Goal: Navigation & Orientation: Find specific page/section

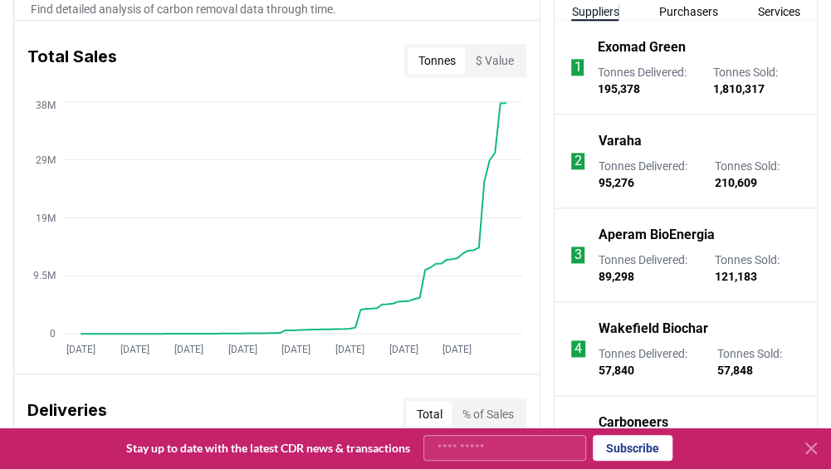
scroll to position [747, 0]
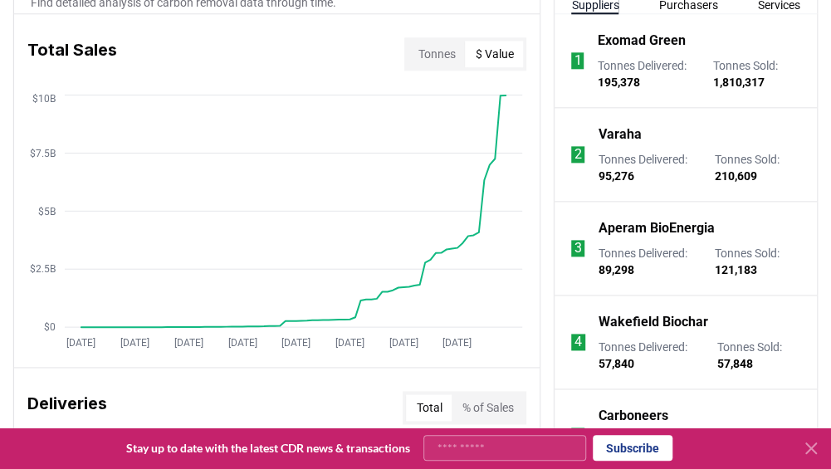
click at [491, 59] on button "$ Value" at bounding box center [494, 54] width 58 height 27
click at [436, 58] on button "Tonnes" at bounding box center [436, 54] width 57 height 27
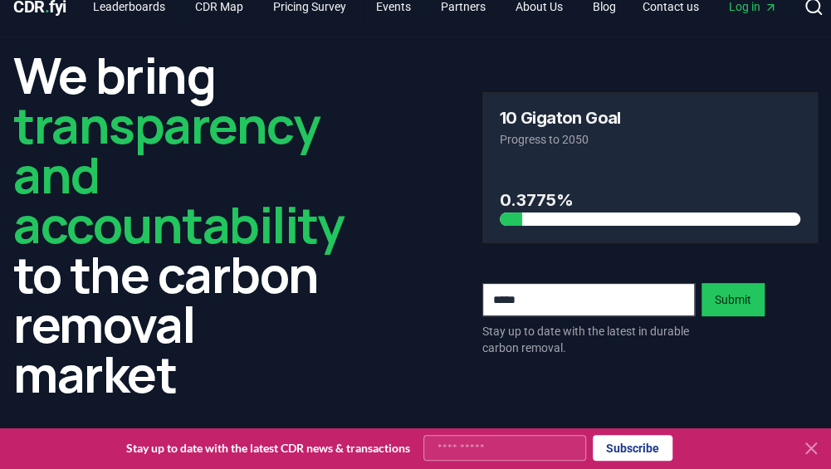
scroll to position [0, 0]
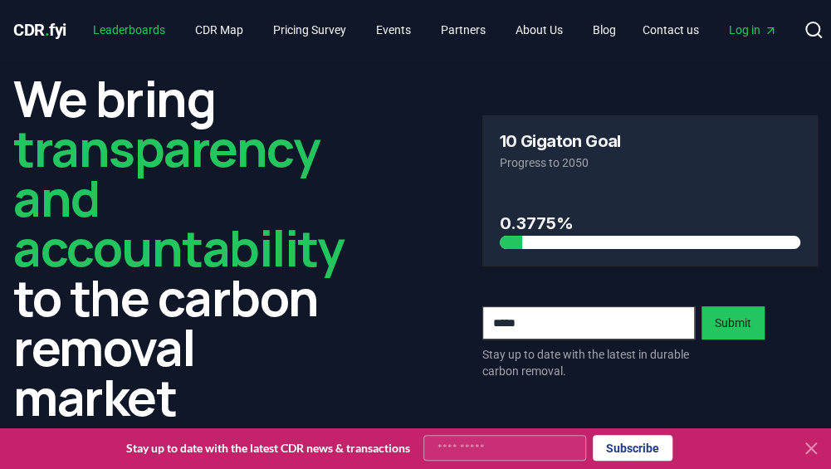
click at [141, 33] on link "Leaderboards" at bounding box center [129, 30] width 99 height 30
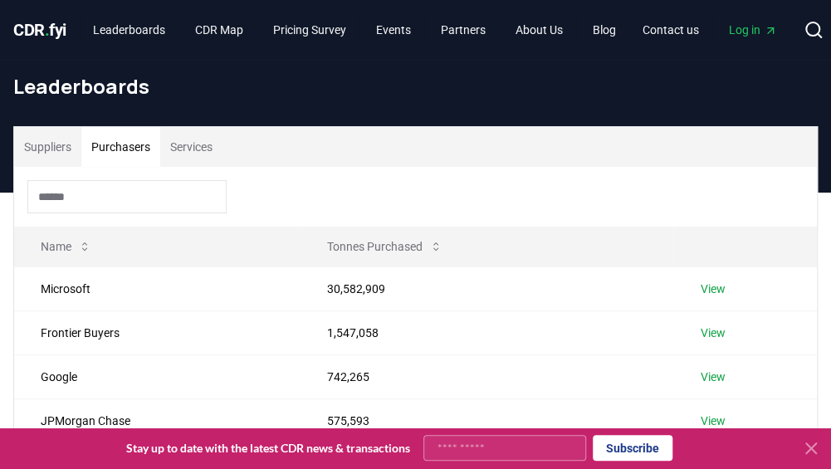
click at [125, 152] on button "Purchasers" at bounding box center [120, 147] width 79 height 40
click at [221, 31] on link "CDR Map" at bounding box center [219, 30] width 75 height 30
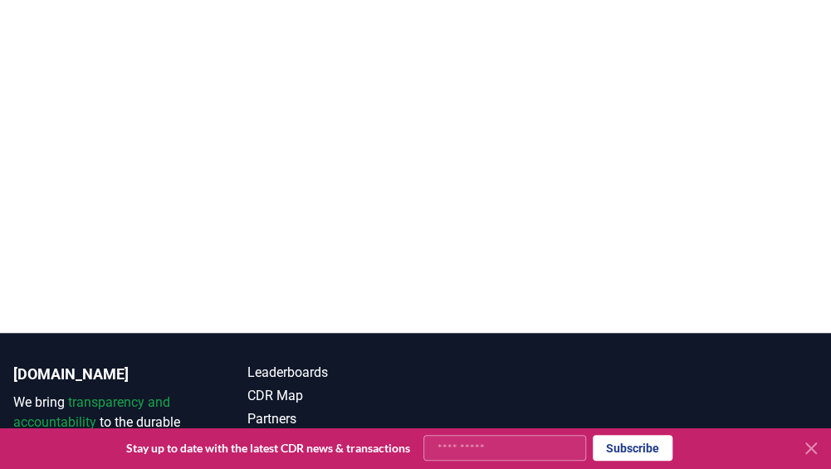
scroll to position [351, 0]
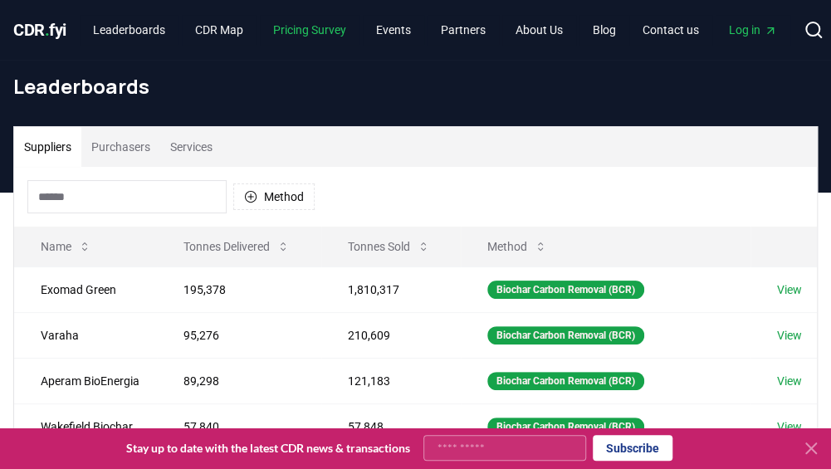
click at [313, 34] on link "Pricing Survey" at bounding box center [310, 30] width 100 height 30
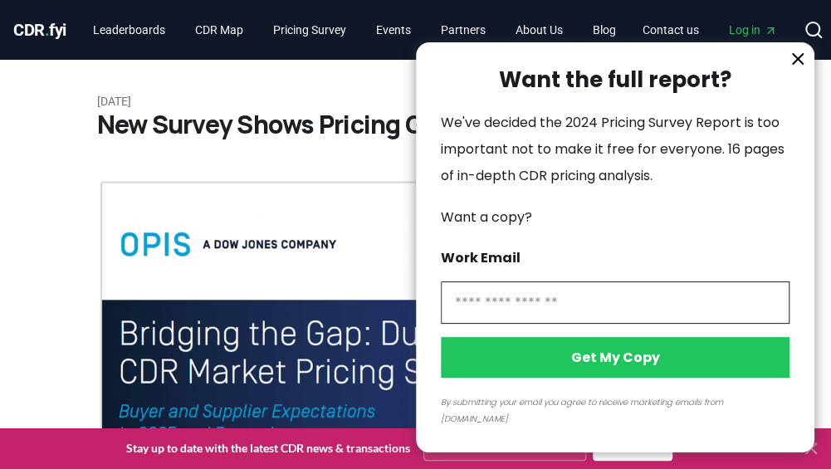
click at [793, 69] on icon "information" at bounding box center [798, 59] width 20 height 20
